Goal: Information Seeking & Learning: Understand process/instructions

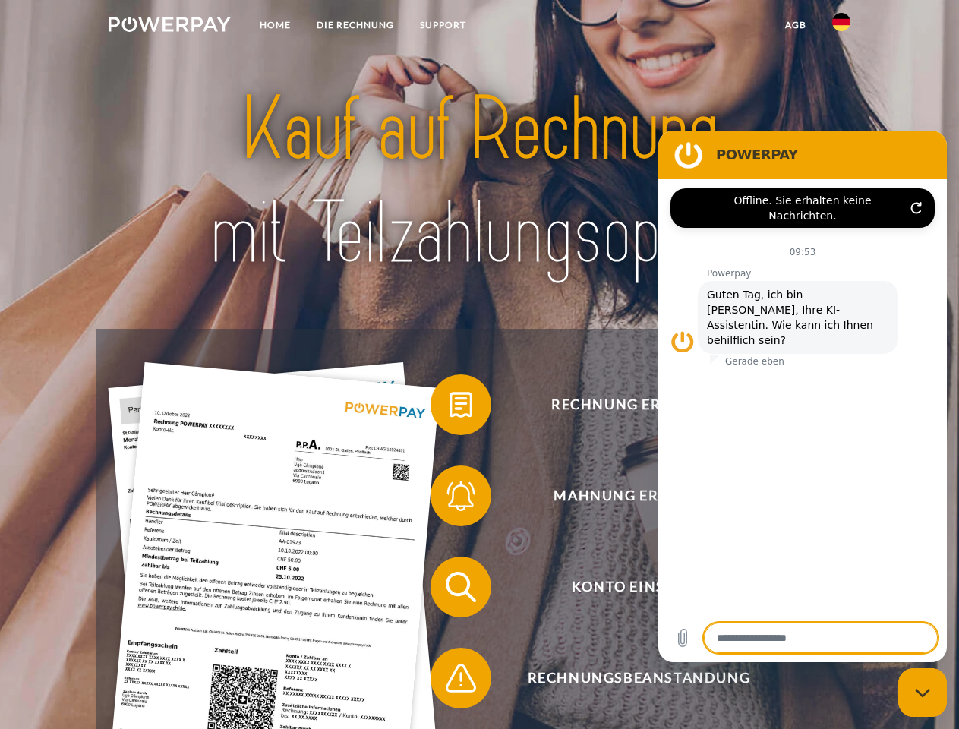
click at [169, 27] on img at bounding box center [170, 24] width 122 height 15
click at [841, 27] on img at bounding box center [841, 22] width 18 height 18
click at [795, 25] on link "agb" at bounding box center [795, 24] width 47 height 27
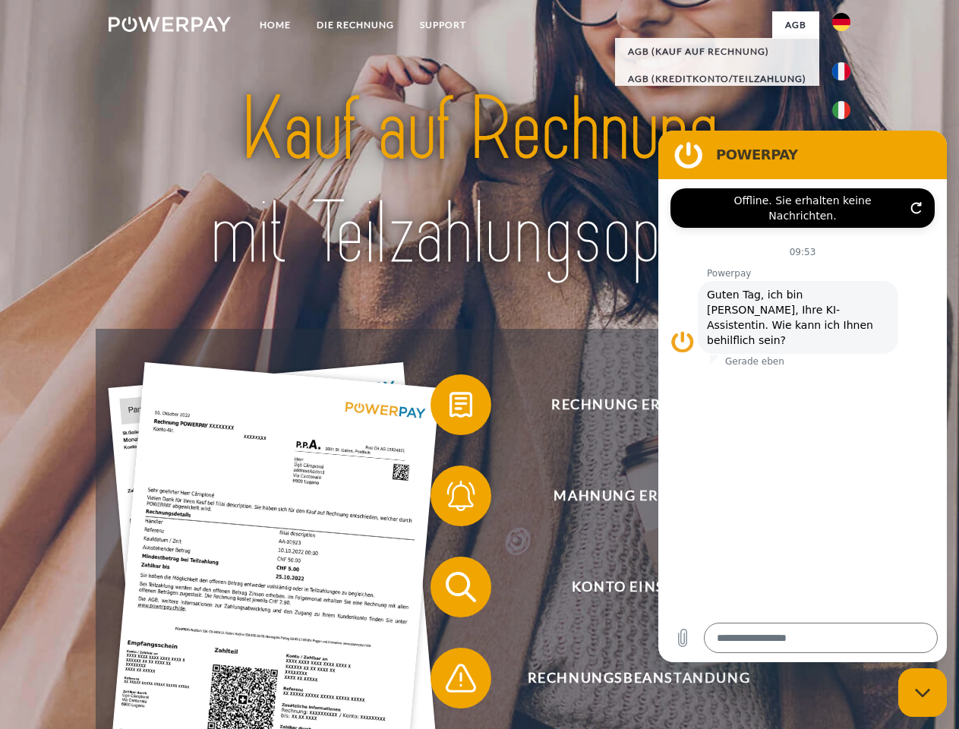
click at [450, 408] on span at bounding box center [438, 405] width 76 height 76
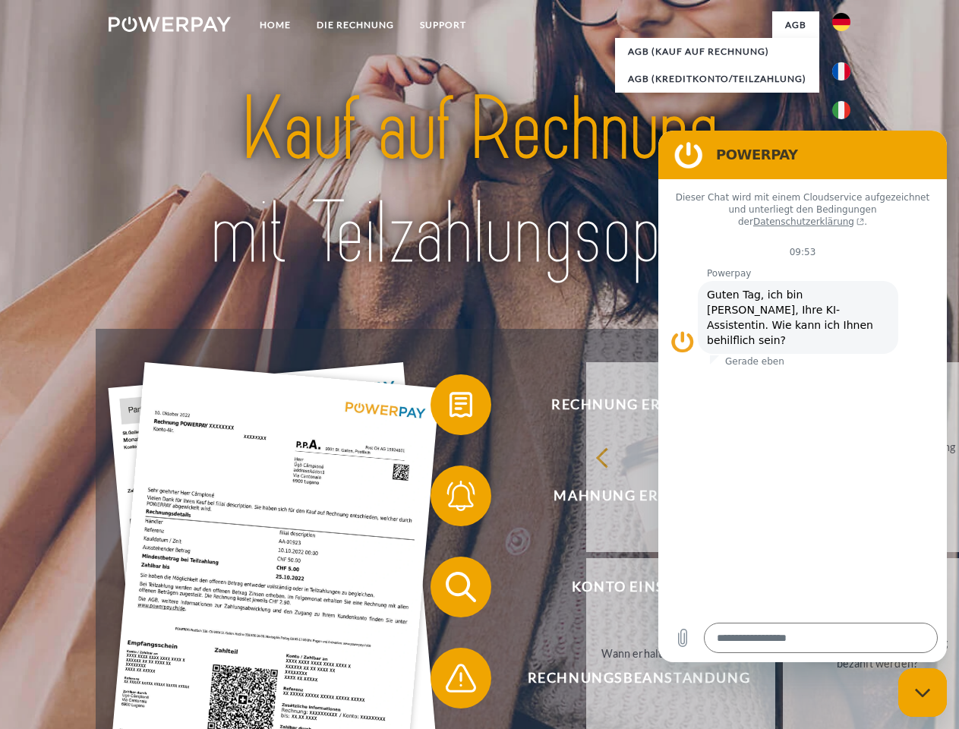
click at [450, 499] on span at bounding box center [438, 496] width 76 height 76
click at [783, 590] on link "Bis wann muss die Rechnung bezahlt werden?" at bounding box center [877, 653] width 189 height 190
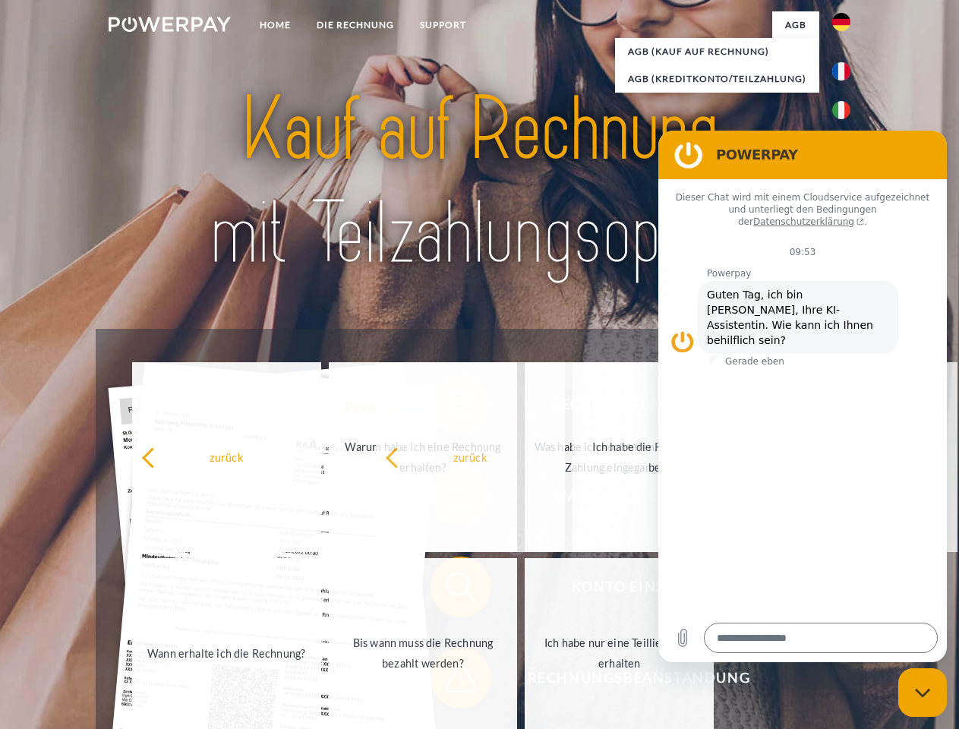
click at [450, 681] on span at bounding box center [438, 678] width 76 height 76
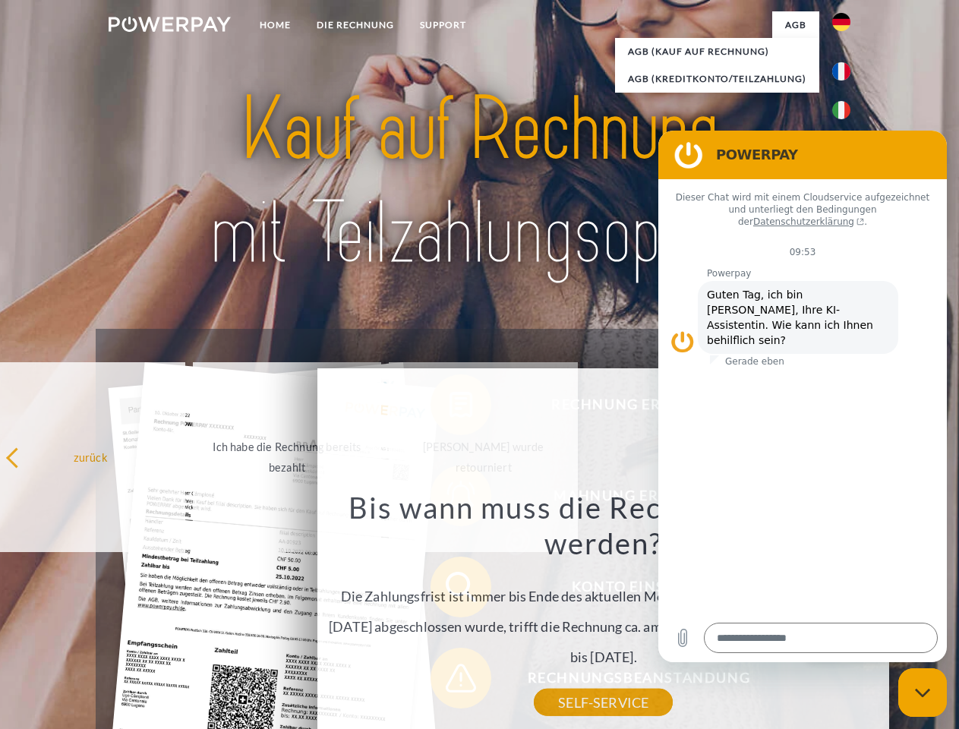
click at [923, 693] on icon "Messaging-Fenster schließen" at bounding box center [923, 693] width 16 height 10
type textarea "*"
